Goal: Information Seeking & Learning: Learn about a topic

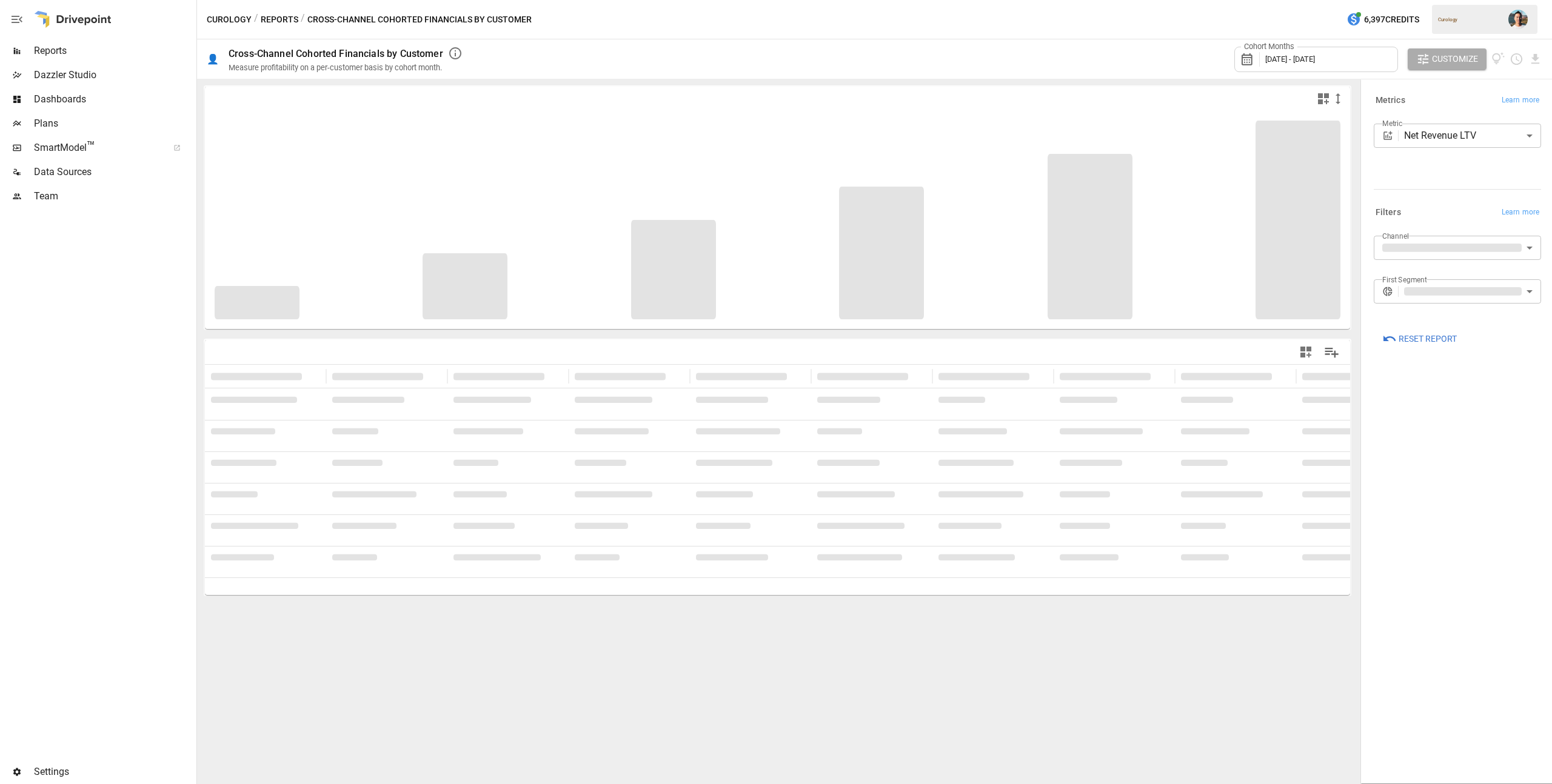
click at [74, 46] on span "Reports" at bounding box center [114, 51] width 160 height 15
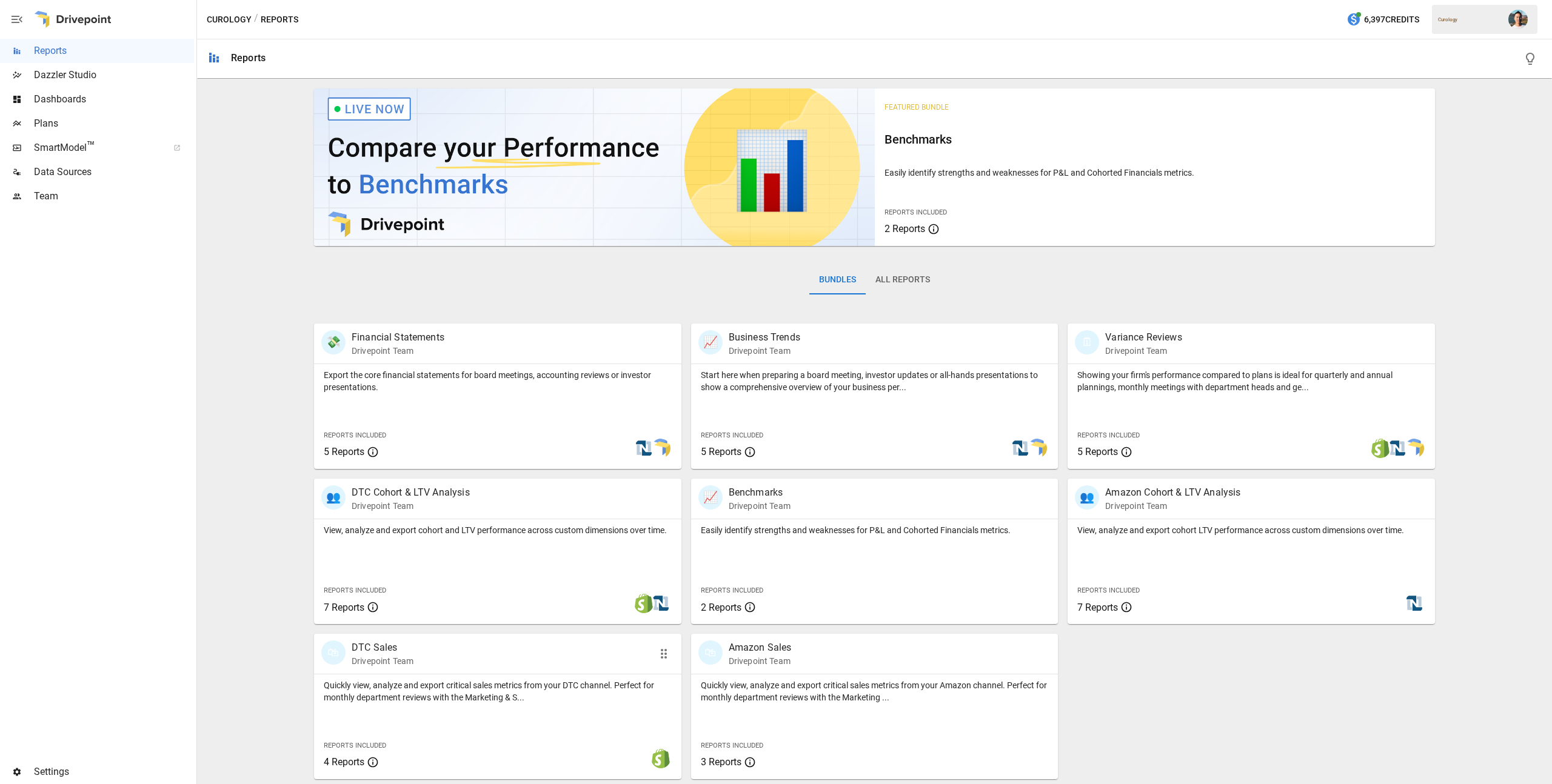
click at [557, 690] on p "Quickly view, analyze and export critical sales metrics from your DTC channel. …" at bounding box center [497, 691] width 348 height 25
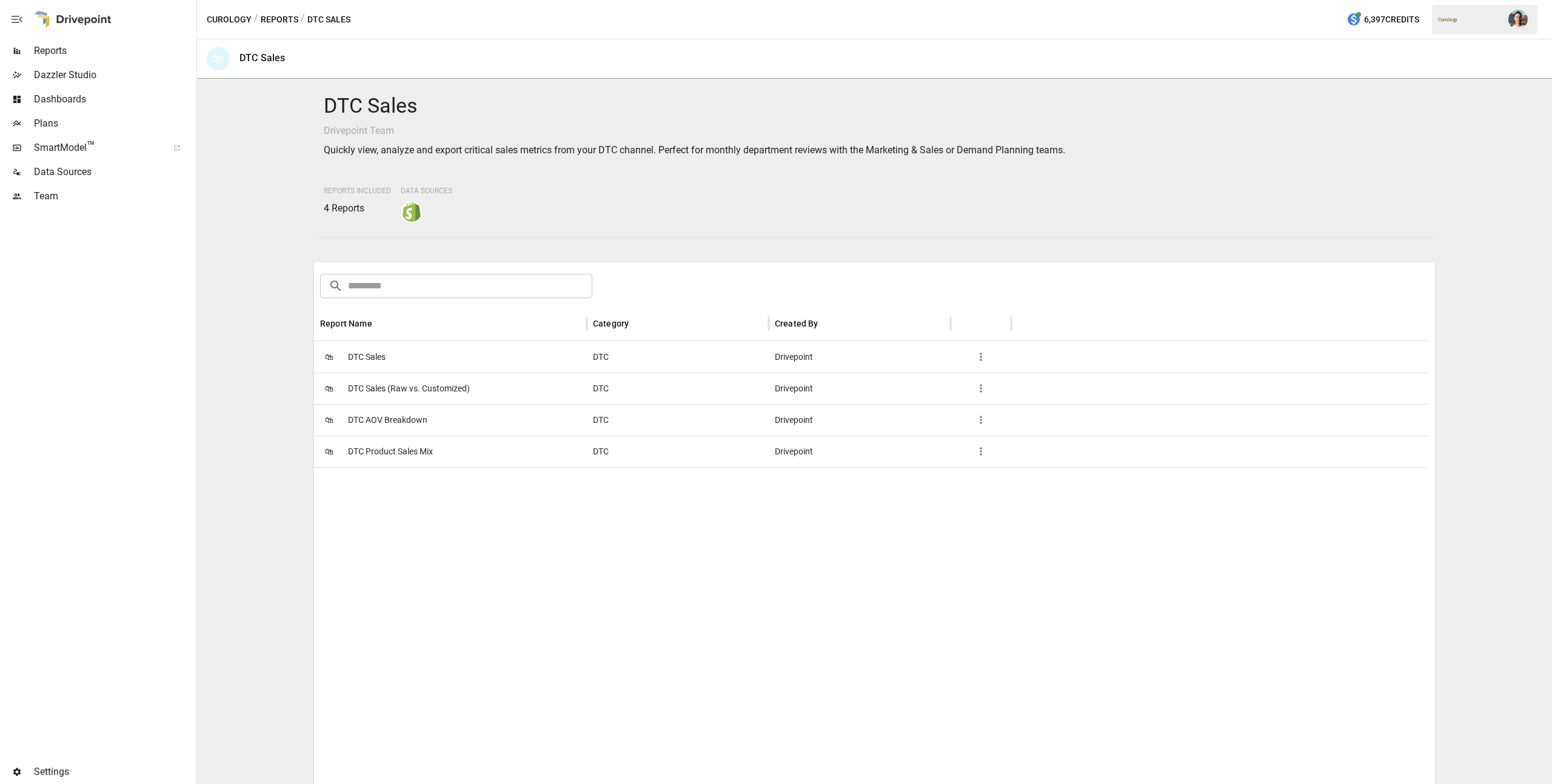
click at [405, 453] on span "DTC Product Sales Mix" at bounding box center [390, 451] width 85 height 31
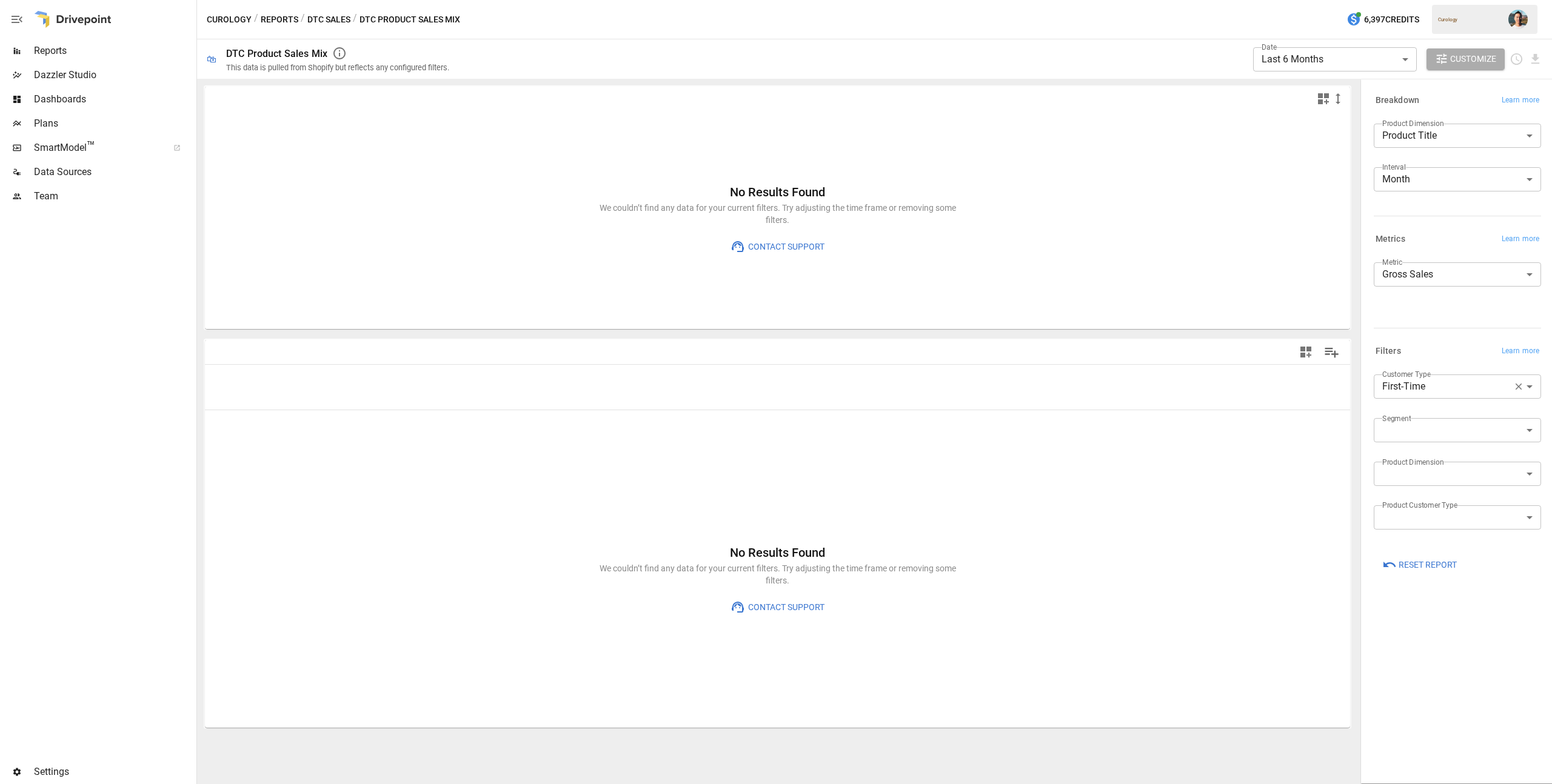
type input "**********"
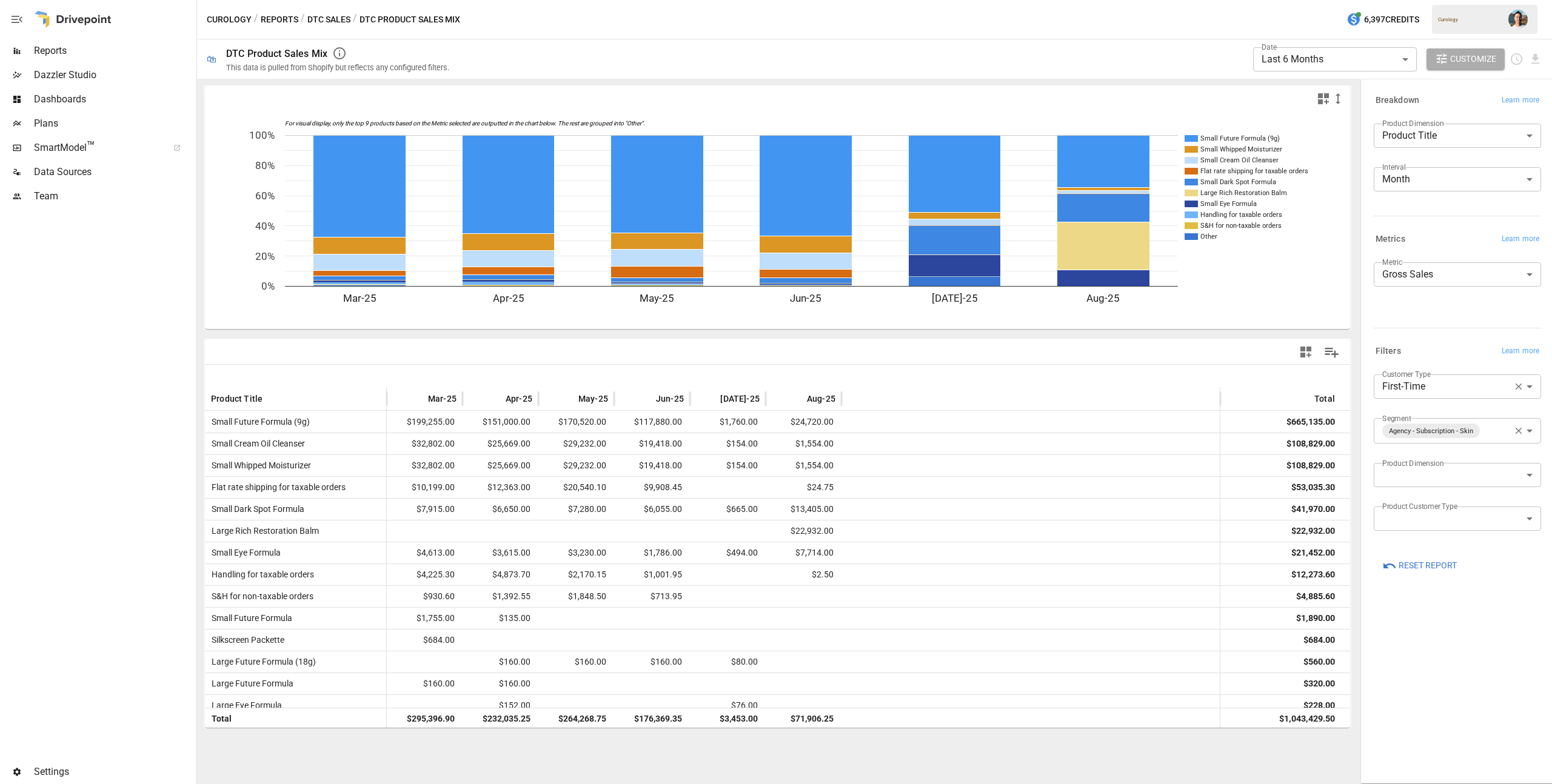
click at [330, 21] on button "DTC Sales" at bounding box center [329, 19] width 43 height 15
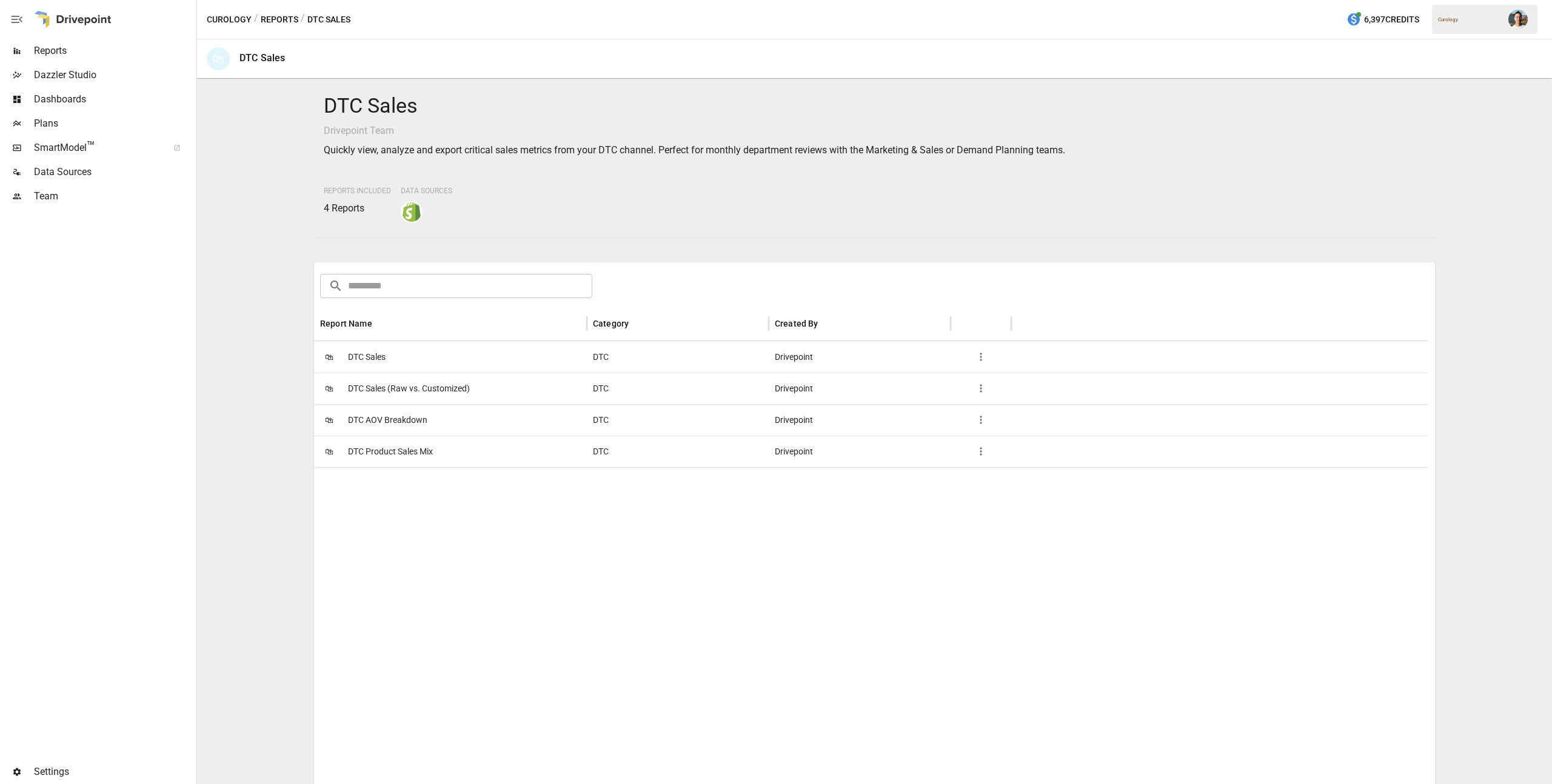
click at [386, 357] on div "🛍 DTC Sales" at bounding box center [450, 357] width 273 height 32
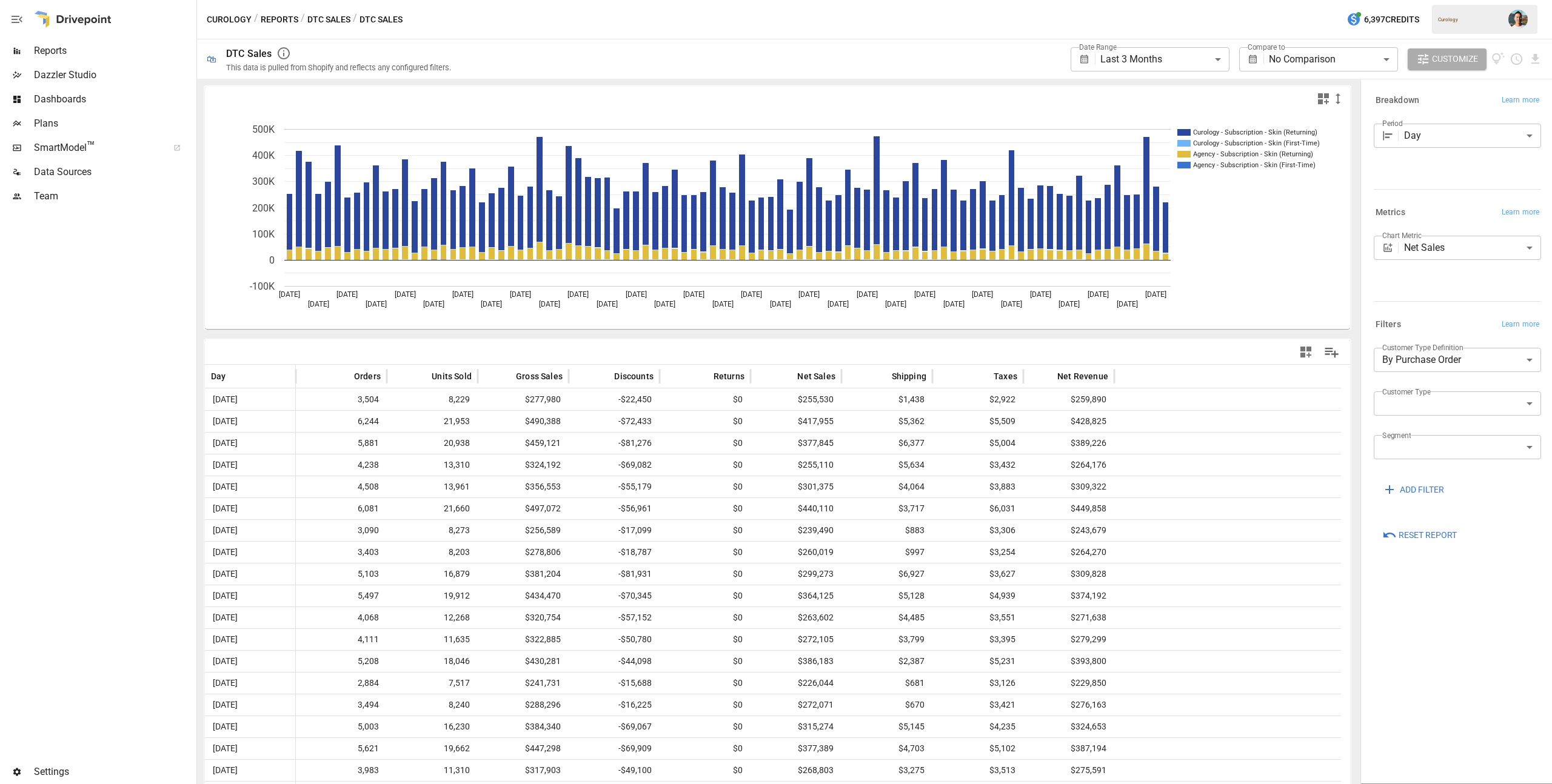
click at [267, 21] on button "Reports" at bounding box center [279, 19] width 38 height 15
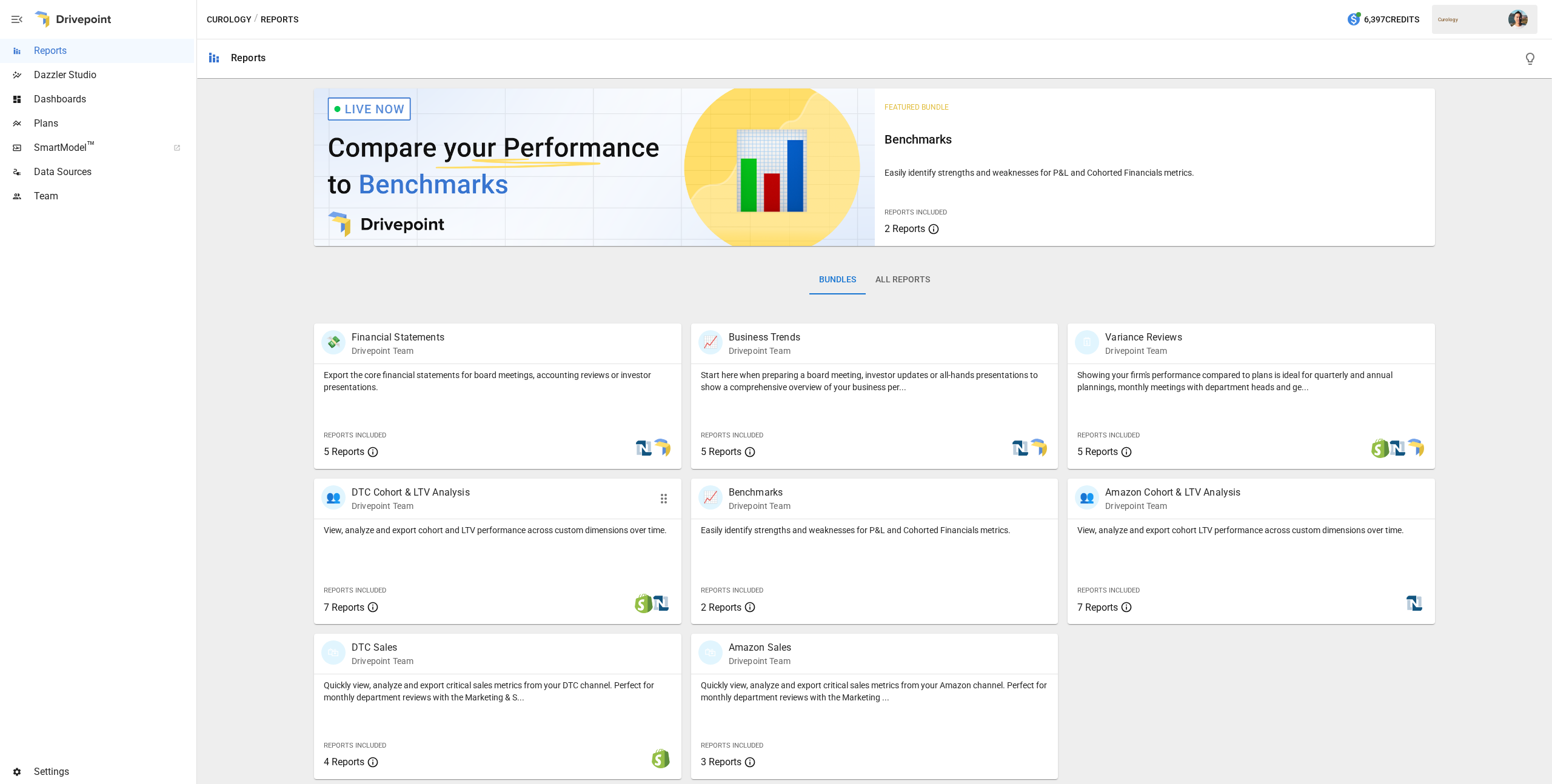
click at [594, 519] on div "View, analyze and export cohort and LTV performance across custom dimensions ov…" at bounding box center [497, 527] width 367 height 17
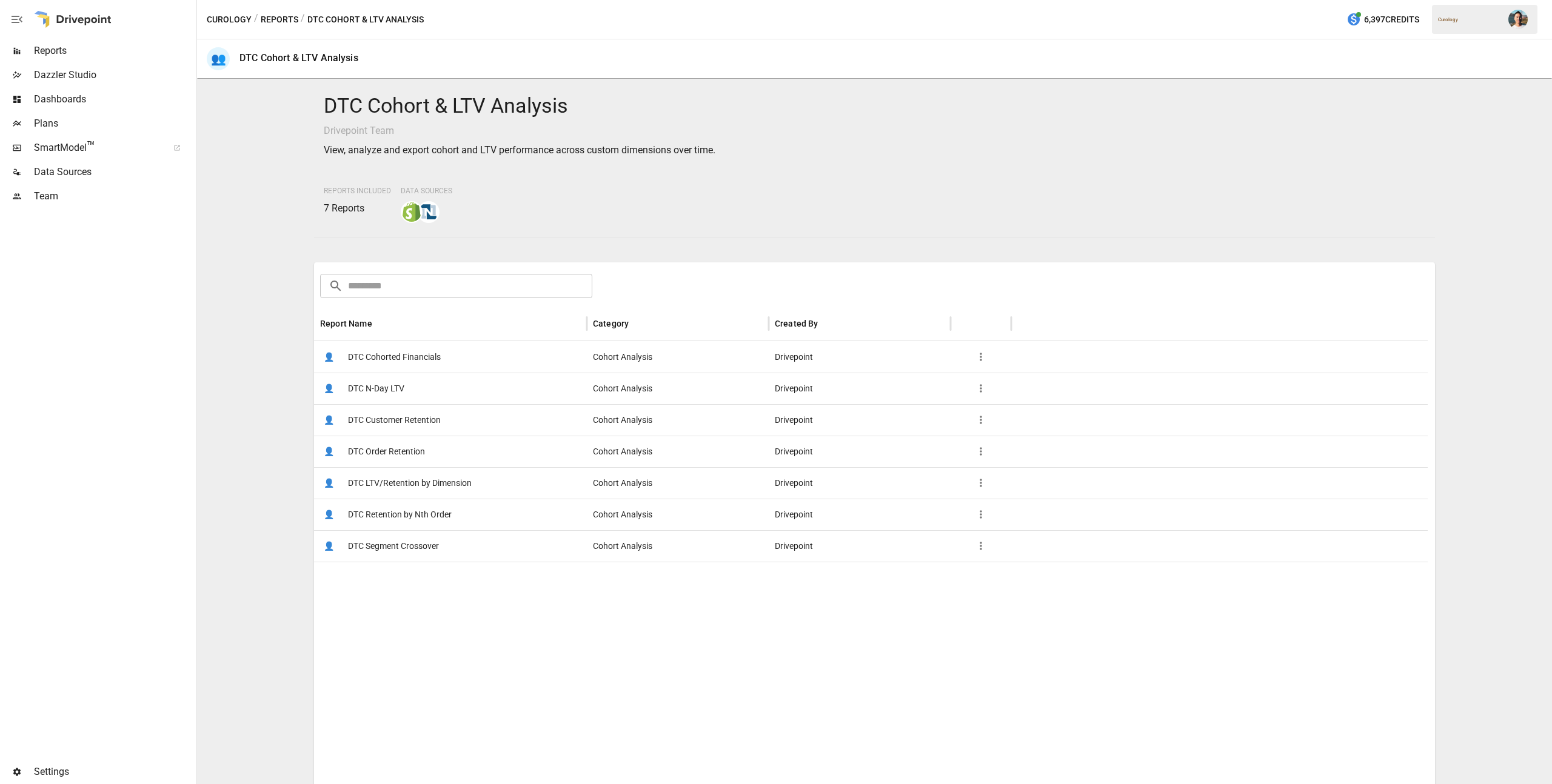
click at [438, 512] on span "DTC Retention by Nth Order" at bounding box center [400, 514] width 103 height 31
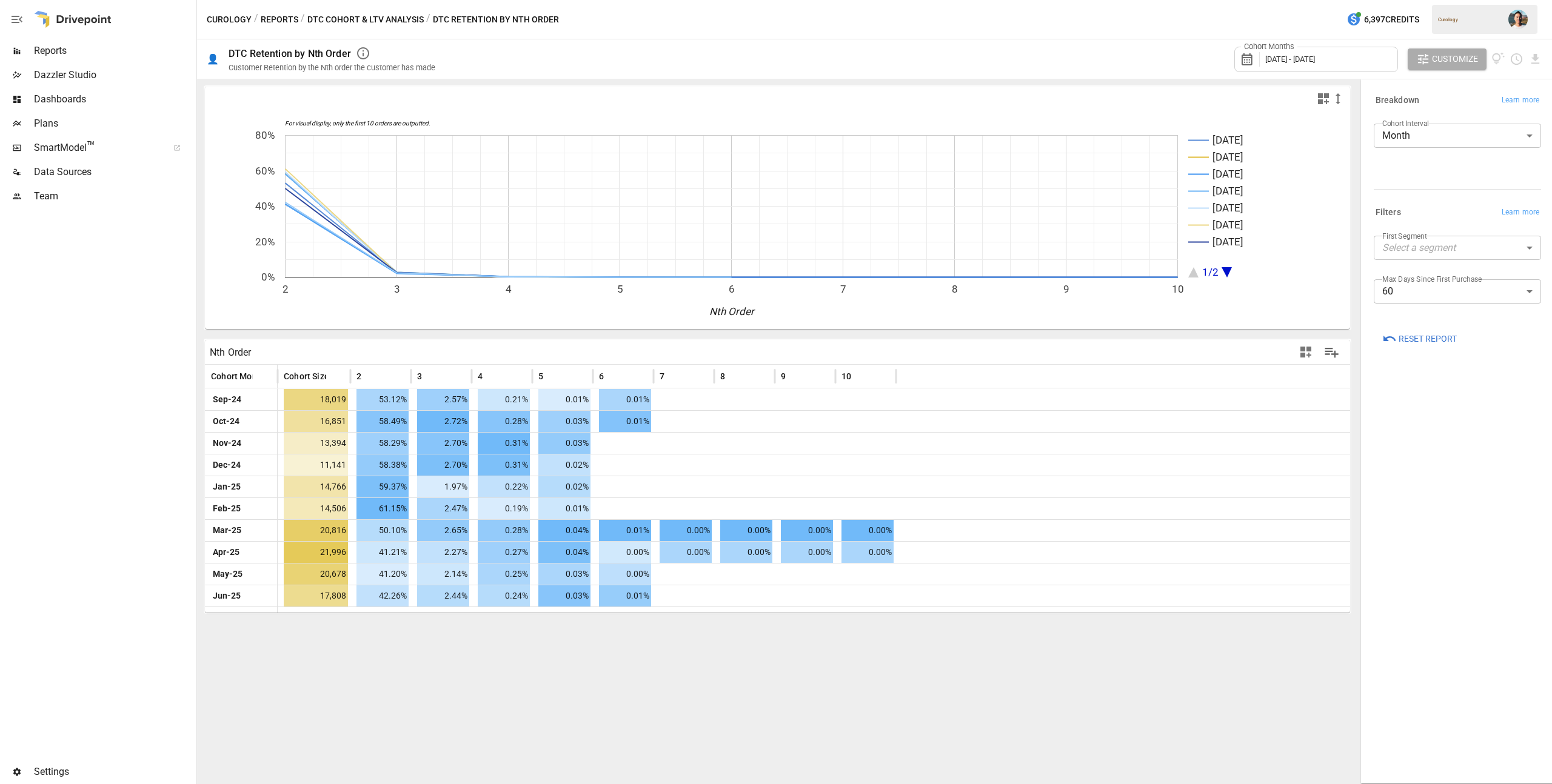
click at [1376, 60] on div "Cohort Months [DATE] - [DATE]" at bounding box center [1315, 59] width 164 height 25
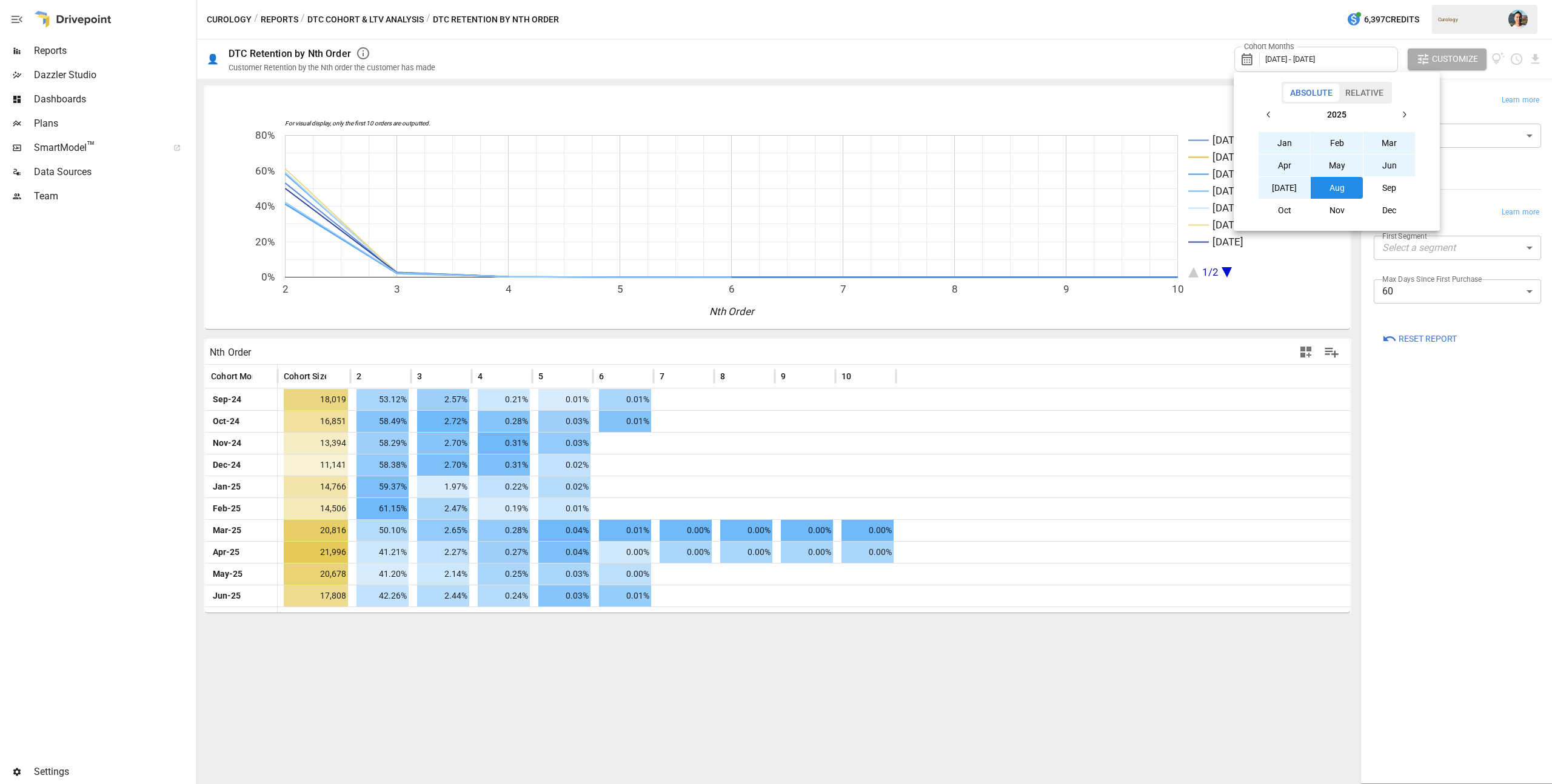
click at [1103, 60] on div at bounding box center [776, 392] width 1552 height 784
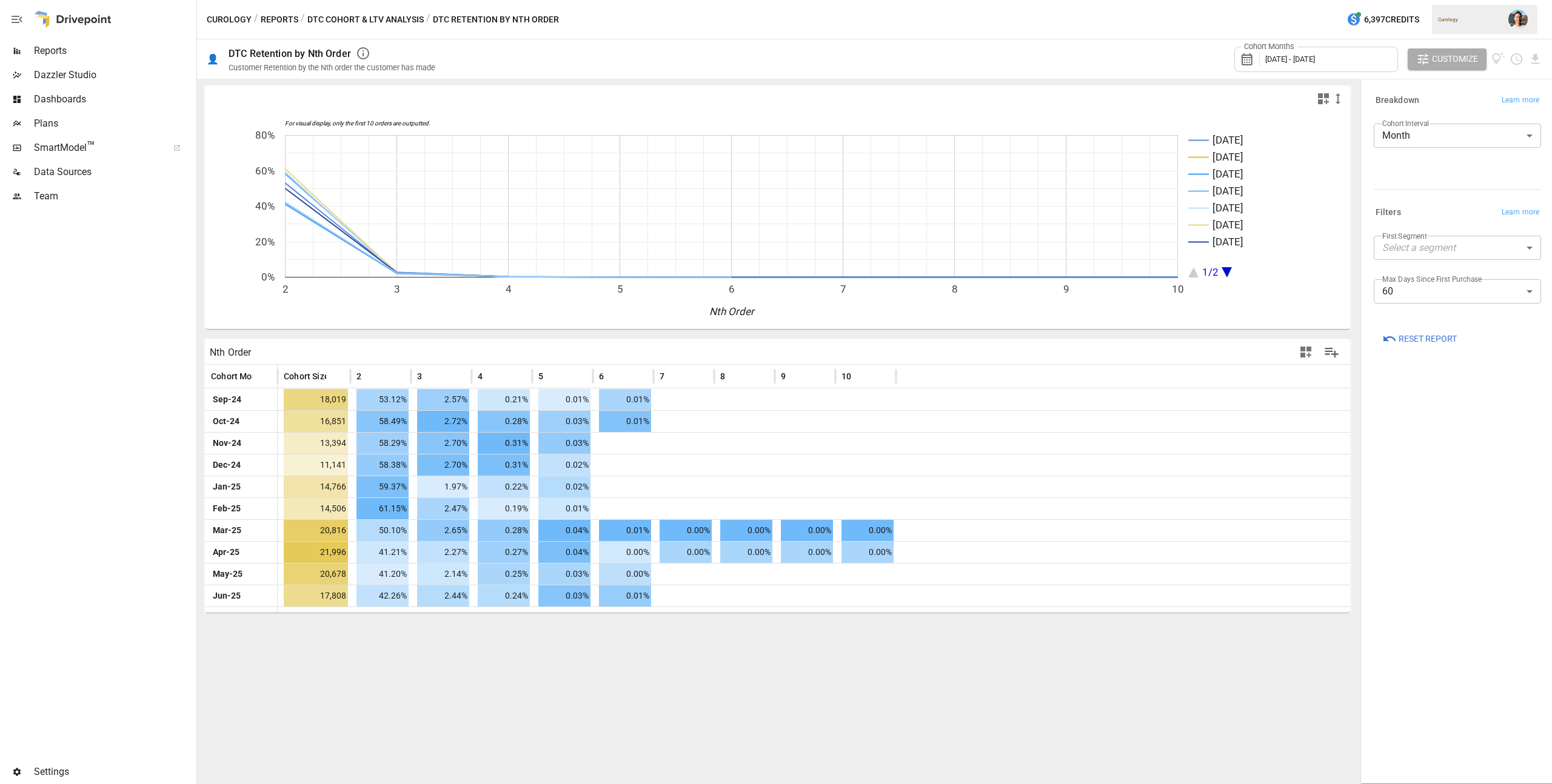
click at [1478, 0] on body "Reports Dazzler Studio Dashboards Plans SmartModel ™ Data Sources Team Settings…" at bounding box center [776, 0] width 1552 height 0
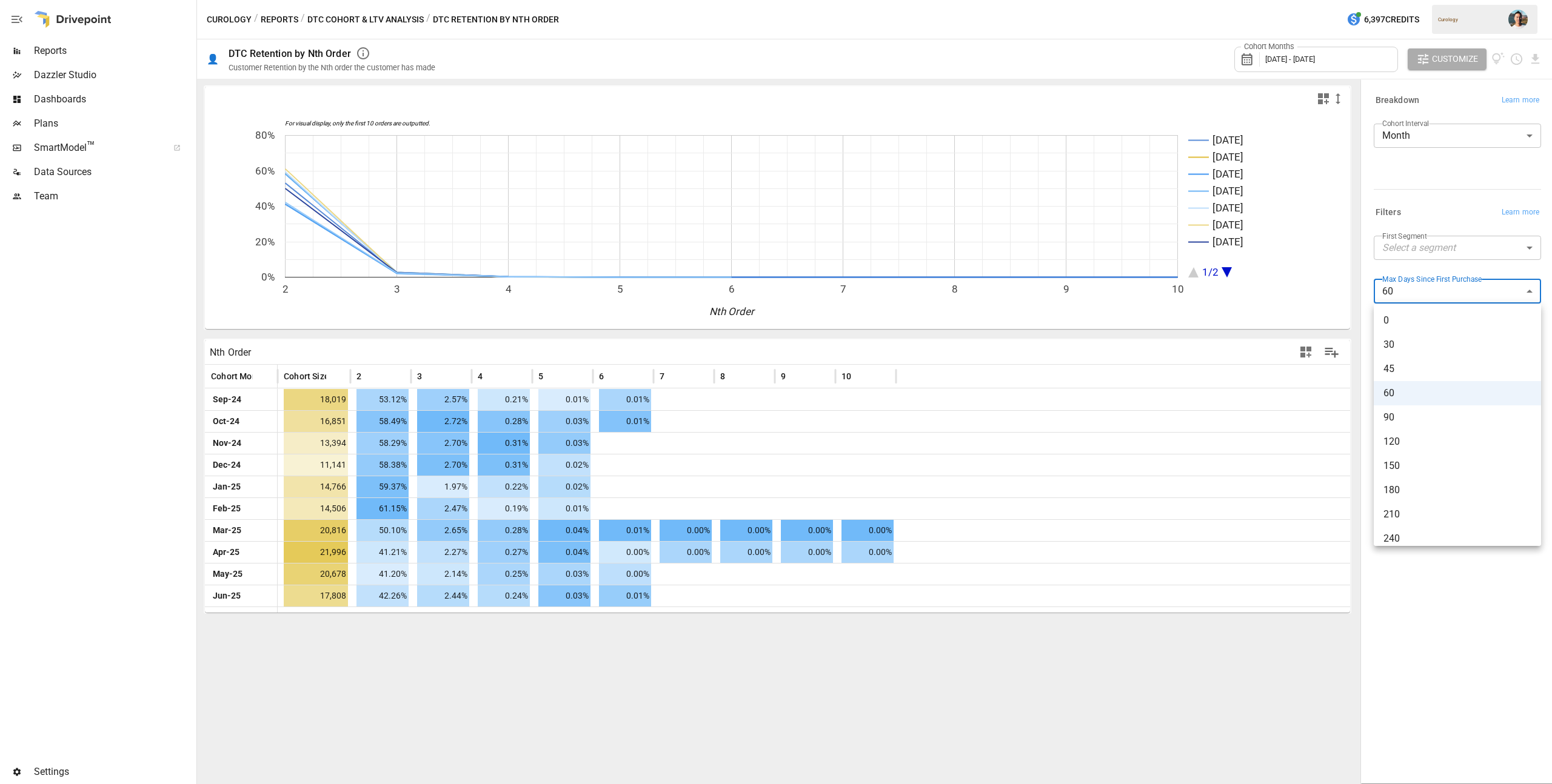
click at [1433, 529] on li "240" at bounding box center [1456, 539] width 167 height 25
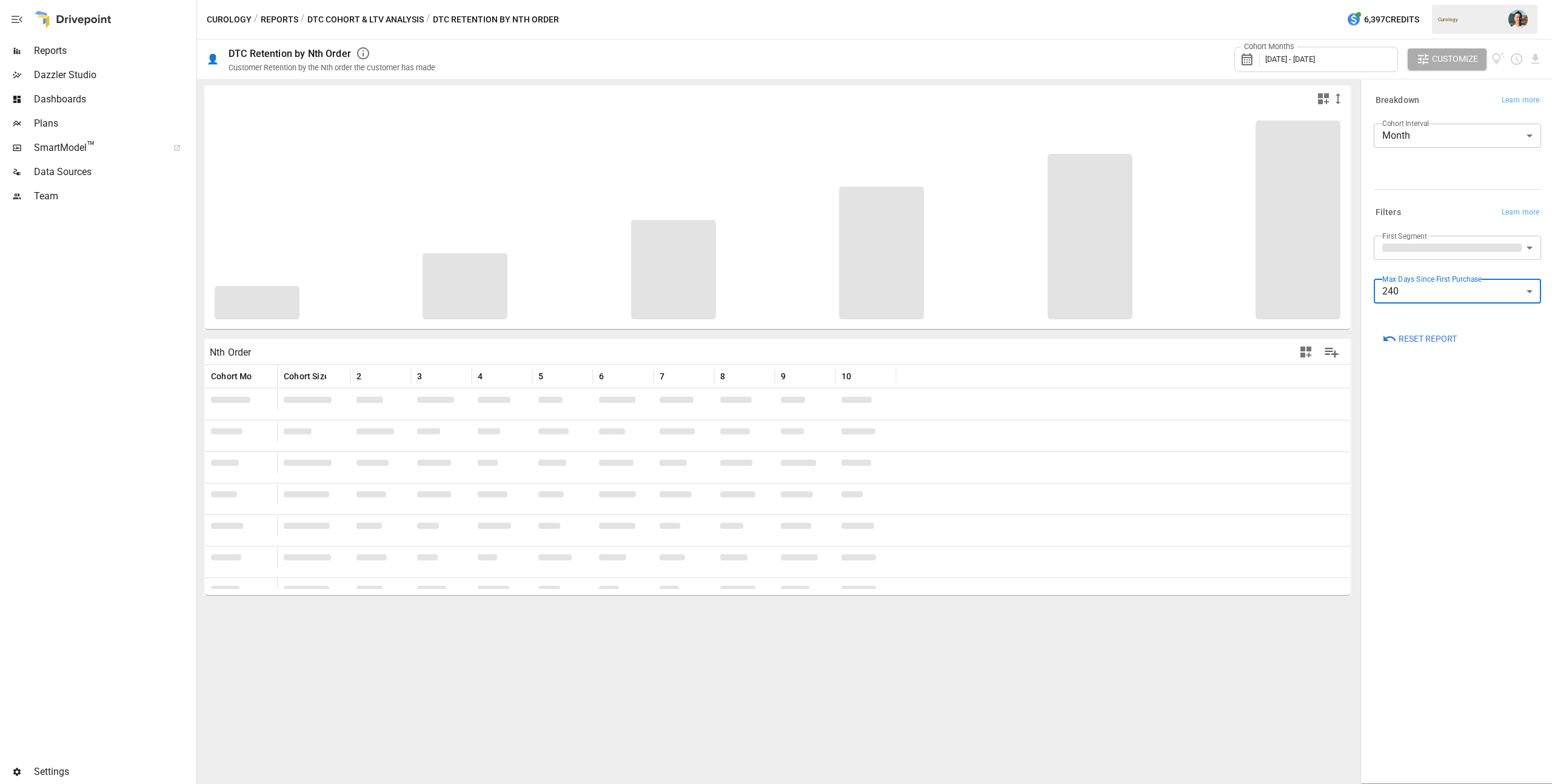
click at [1471, 0] on body "Reports Dazzler Studio Dashboards Plans SmartModel ™ Data Sources Team Settings…" at bounding box center [776, 0] width 1552 height 0
click at [1443, 426] on li "120" at bounding box center [1456, 437] width 167 height 25
type input "***"
